Goal: Task Accomplishment & Management: Manage account settings

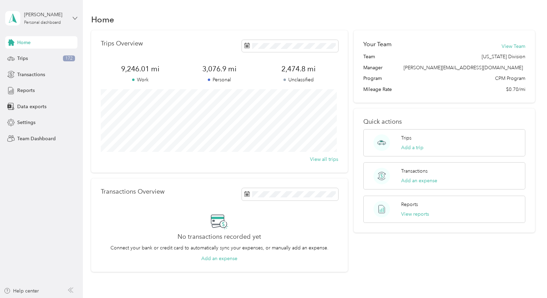
click at [74, 19] on icon at bounding box center [75, 18] width 5 height 5
click at [52, 57] on div "Team dashboard" at bounding box center [97, 55] width 174 height 12
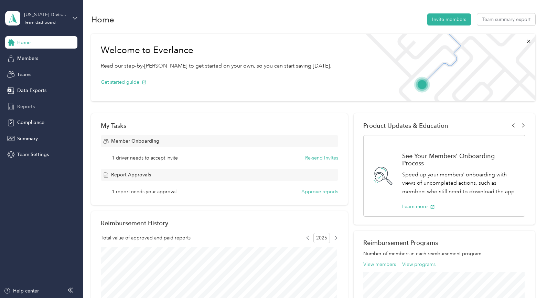
click at [30, 106] on span "Reports" at bounding box center [26, 106] width 18 height 7
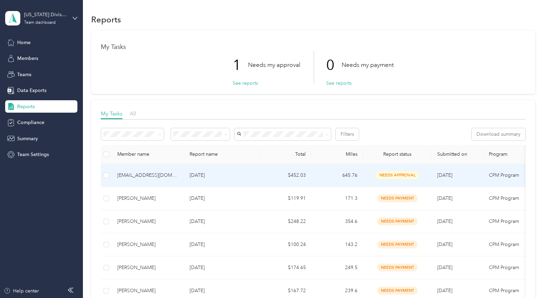
click at [449, 175] on span "[DATE]" at bounding box center [444, 175] width 15 height 6
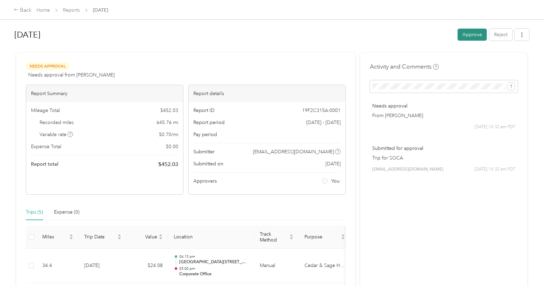
click at [473, 35] on button "Approve" at bounding box center [471, 35] width 29 height 12
